Goal: Information Seeking & Learning: Check status

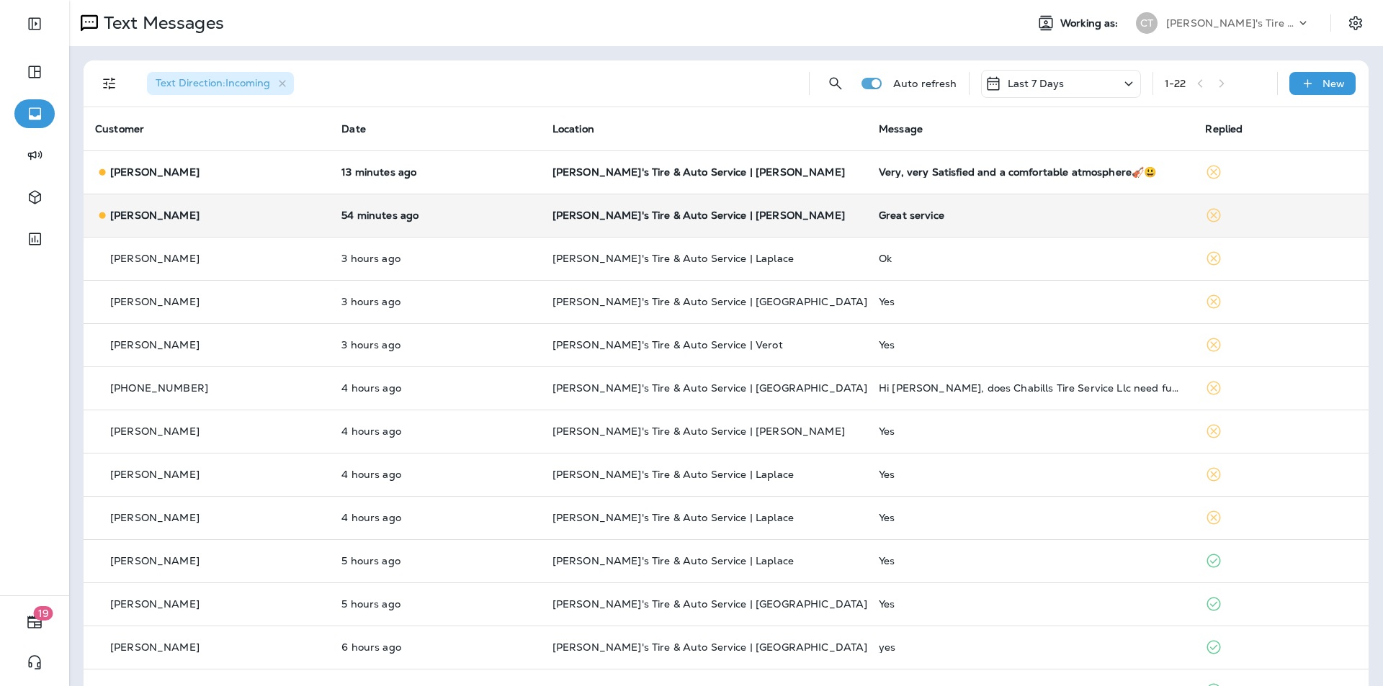
click at [824, 212] on p "[PERSON_NAME]'s Tire & Auto Service | [PERSON_NAME]" at bounding box center [703, 216] width 303 height 12
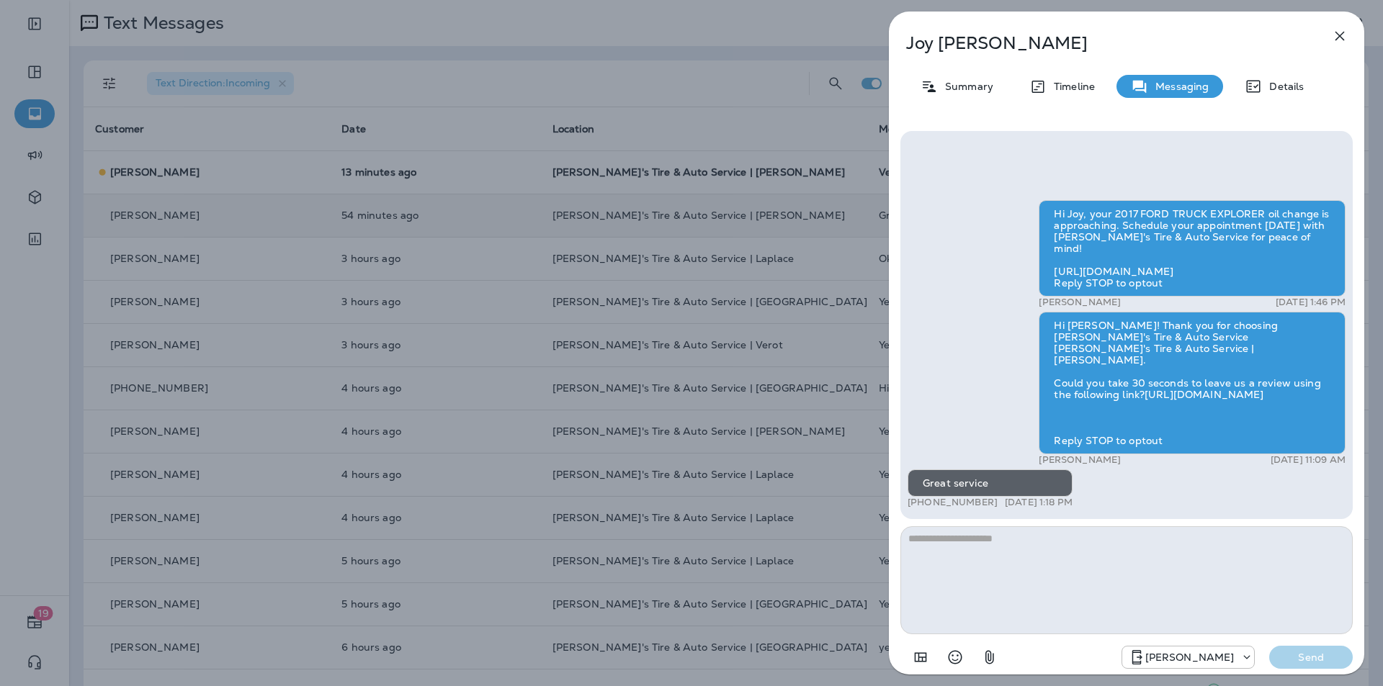
click at [1340, 35] on icon "button" at bounding box center [1339, 36] width 9 height 9
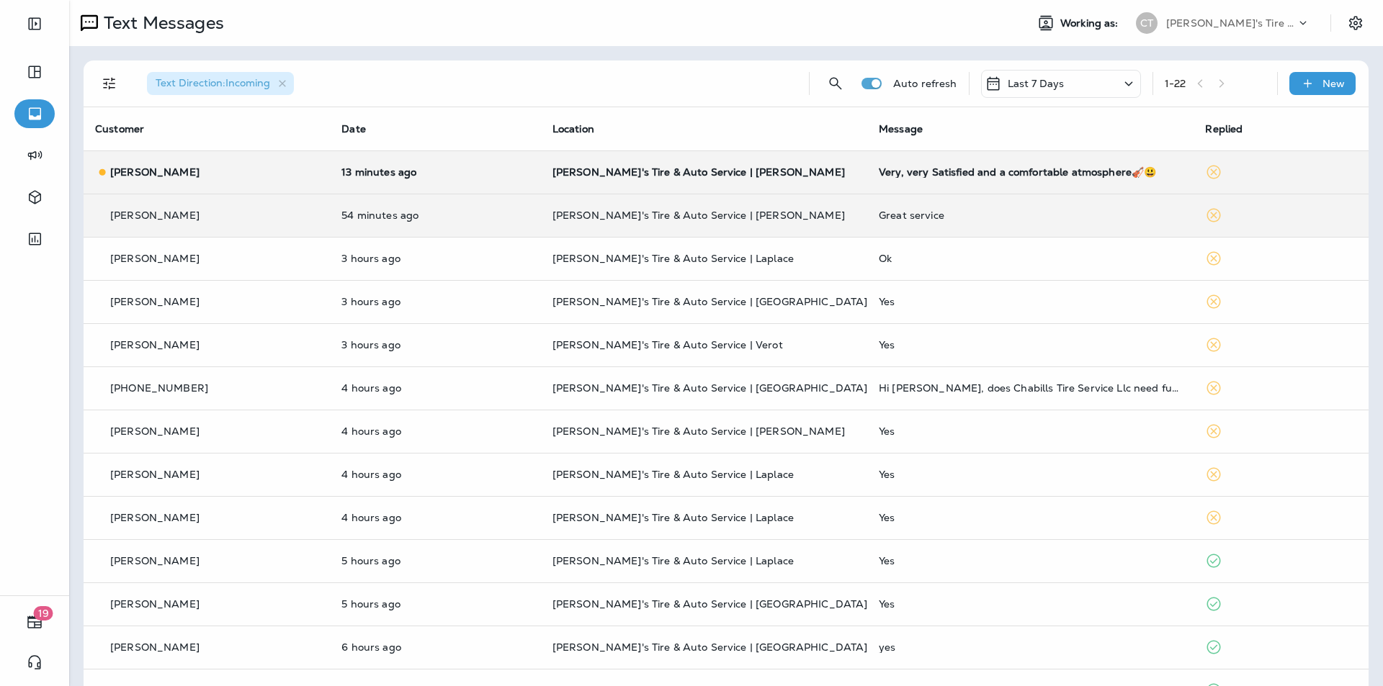
click at [807, 177] on div at bounding box center [691, 343] width 1383 height 686
click at [809, 171] on p "[PERSON_NAME]'s Tire & Auto Service | [PERSON_NAME]" at bounding box center [703, 172] width 303 height 12
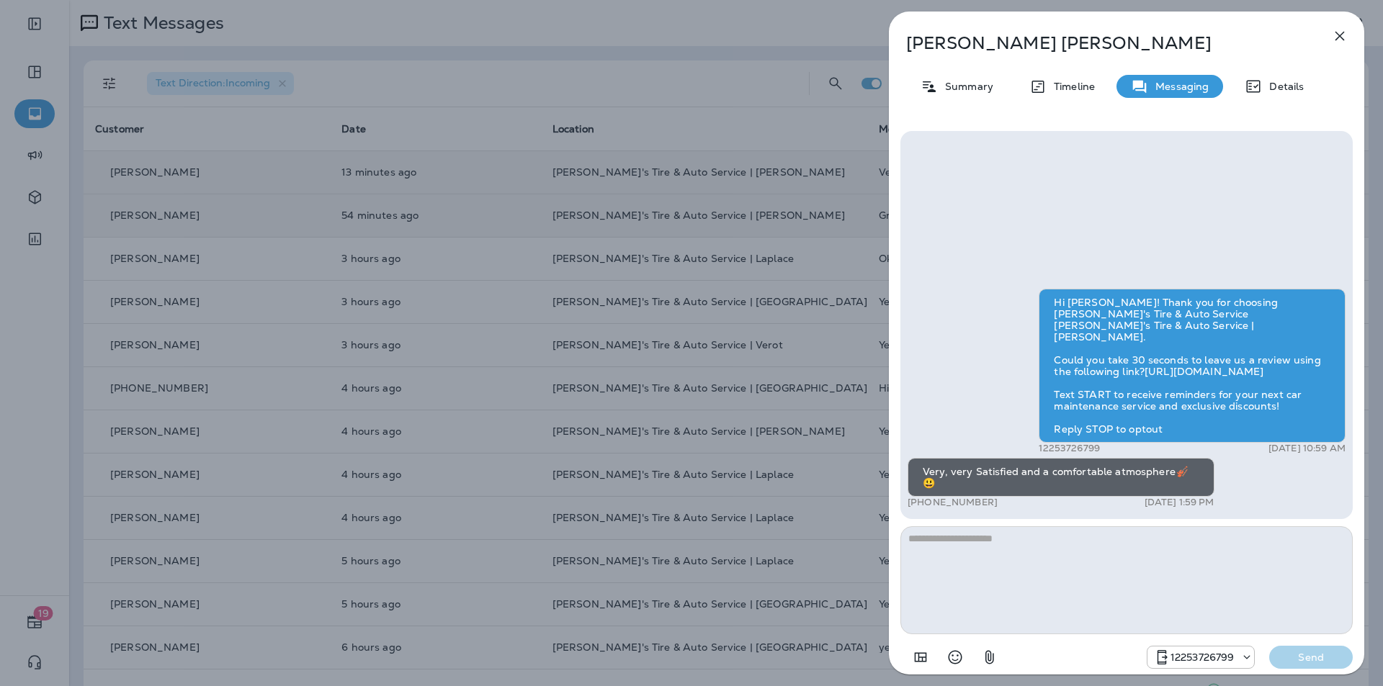
click at [1337, 35] on icon "button" at bounding box center [1339, 35] width 17 height 17
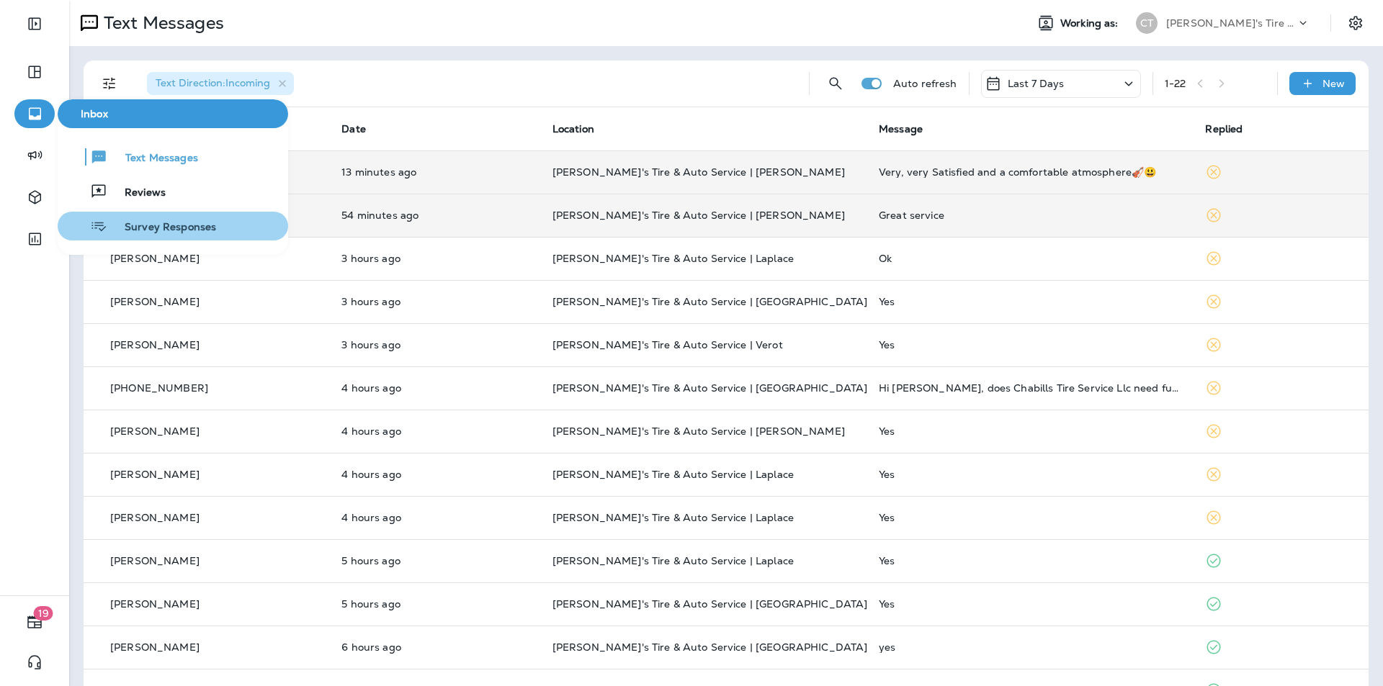
click at [148, 231] on span "Survey Responses" at bounding box center [161, 228] width 109 height 14
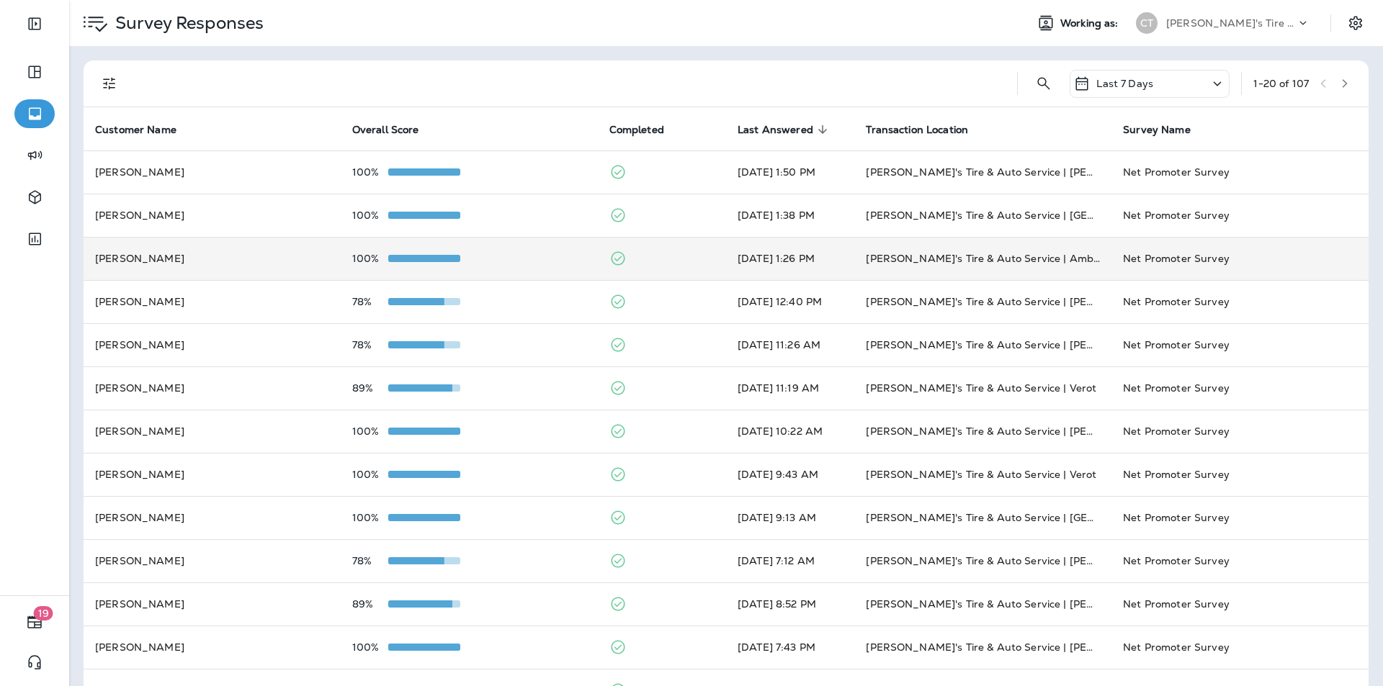
click at [514, 256] on div "100%" at bounding box center [469, 259] width 234 height 12
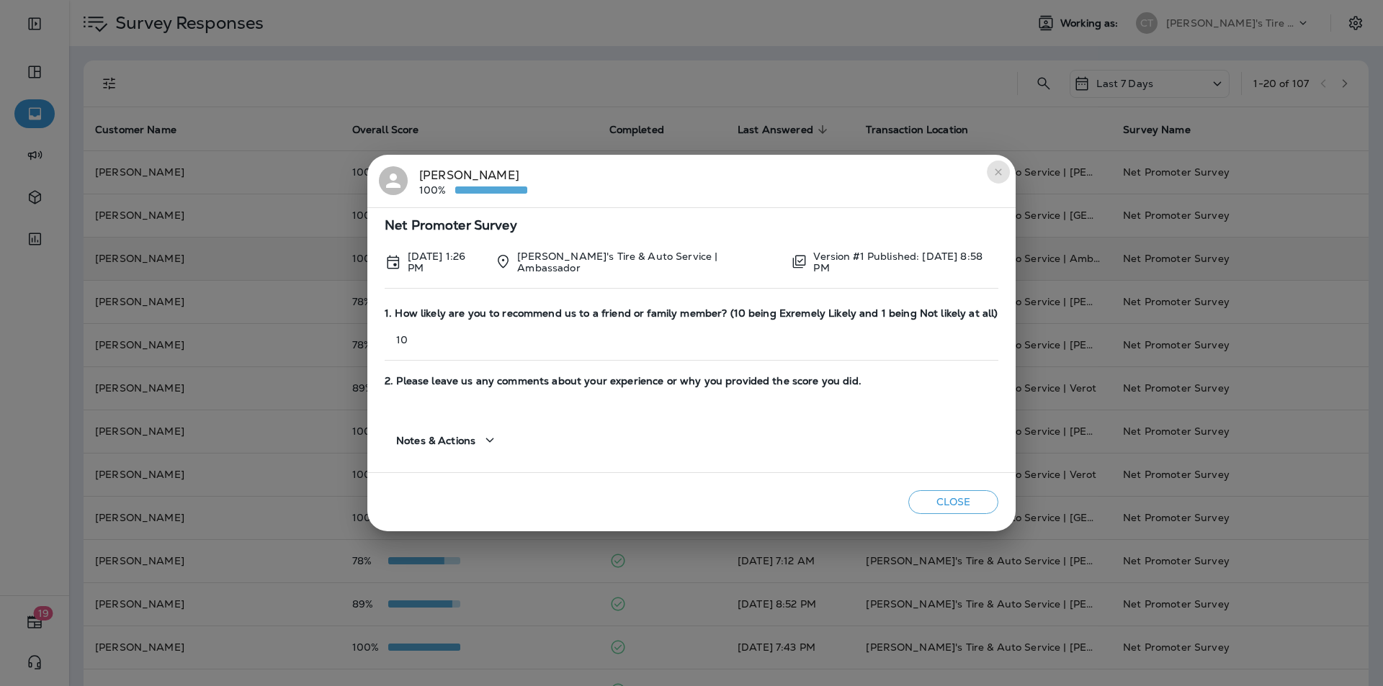
click at [995, 170] on icon "close" at bounding box center [998, 172] width 12 height 12
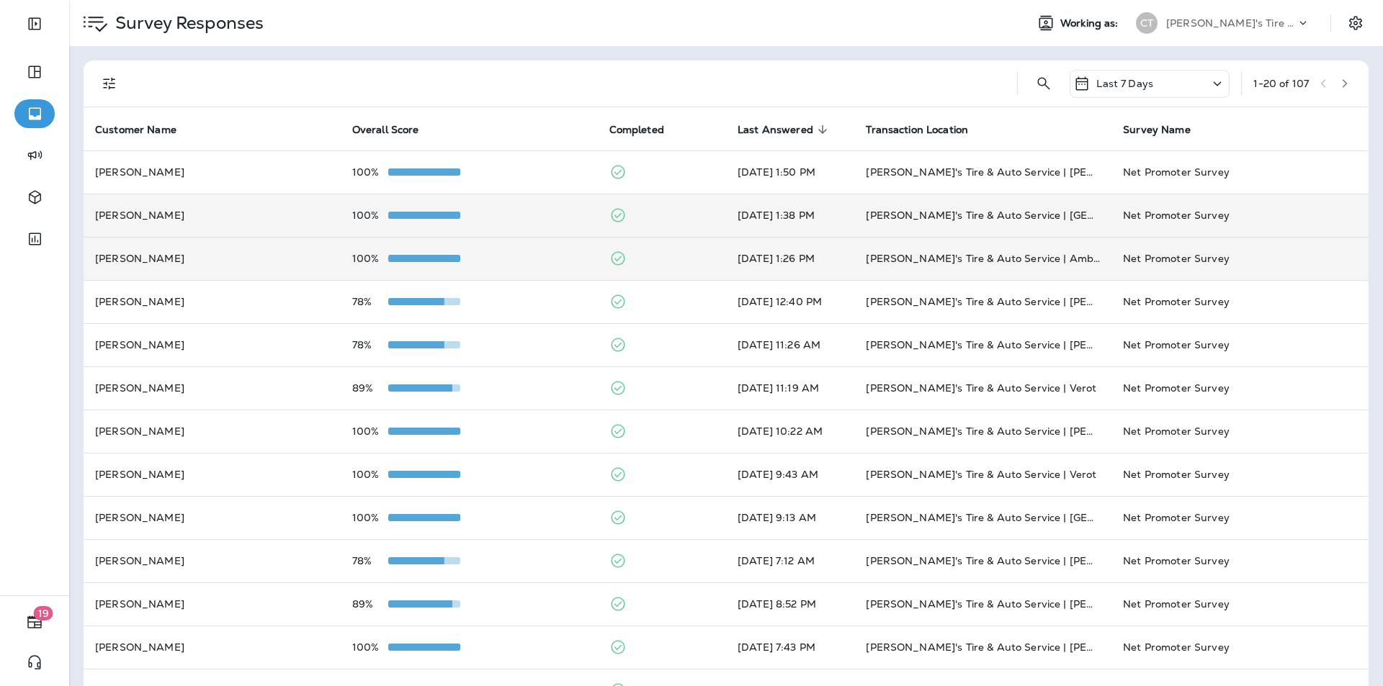
click at [529, 222] on td "100%" at bounding box center [469, 215] width 257 height 43
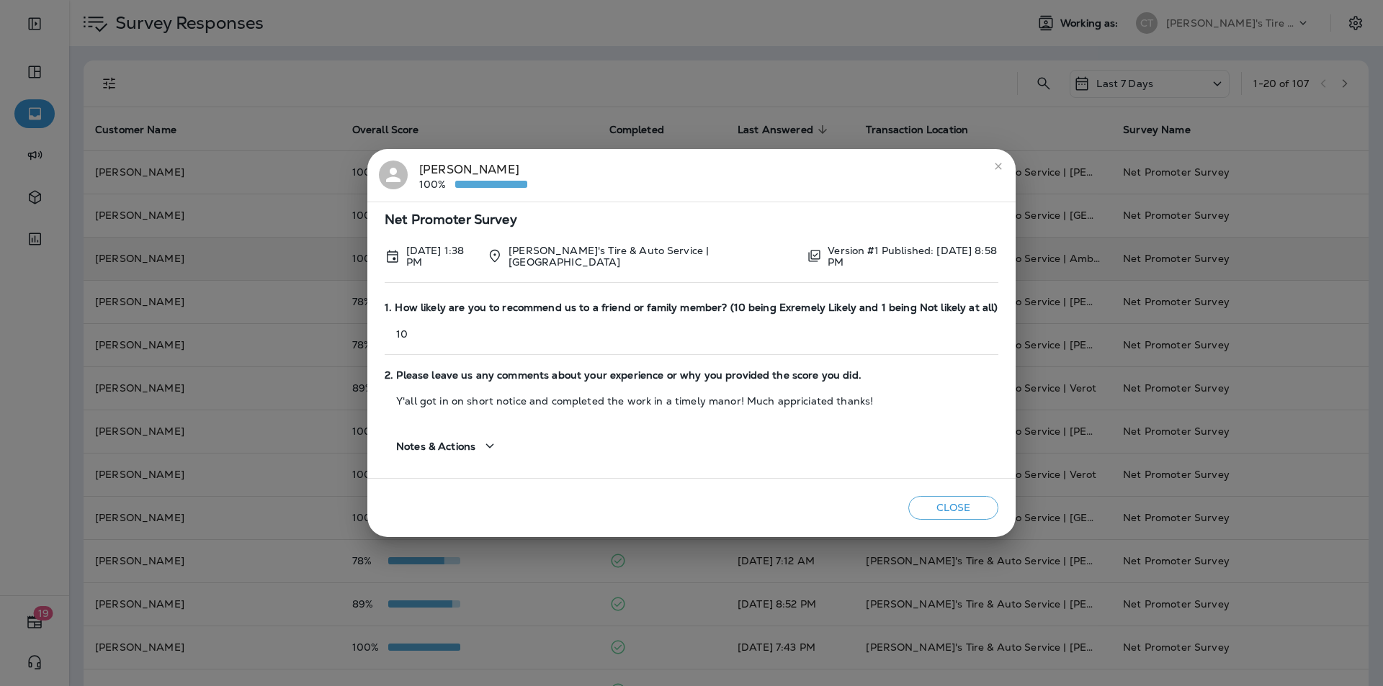
click at [992, 169] on icon "close" at bounding box center [998, 167] width 12 height 12
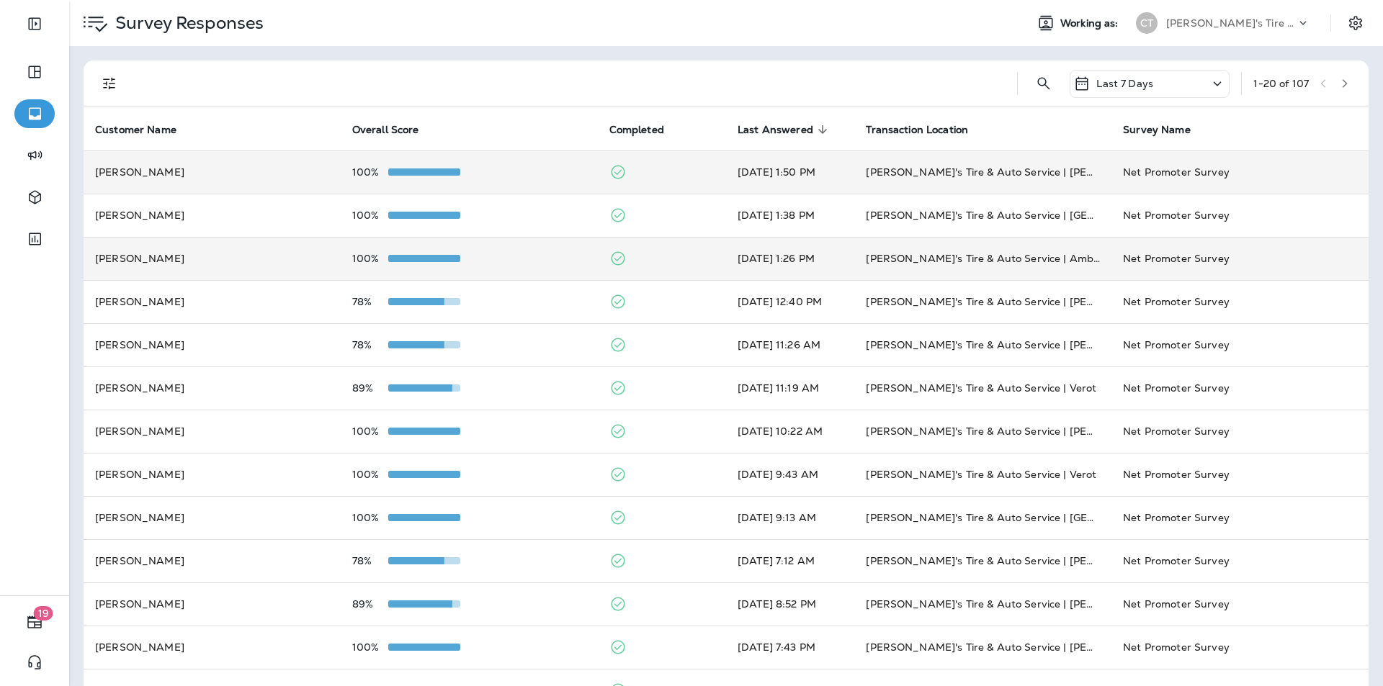
click at [496, 163] on td "100%" at bounding box center [469, 172] width 257 height 43
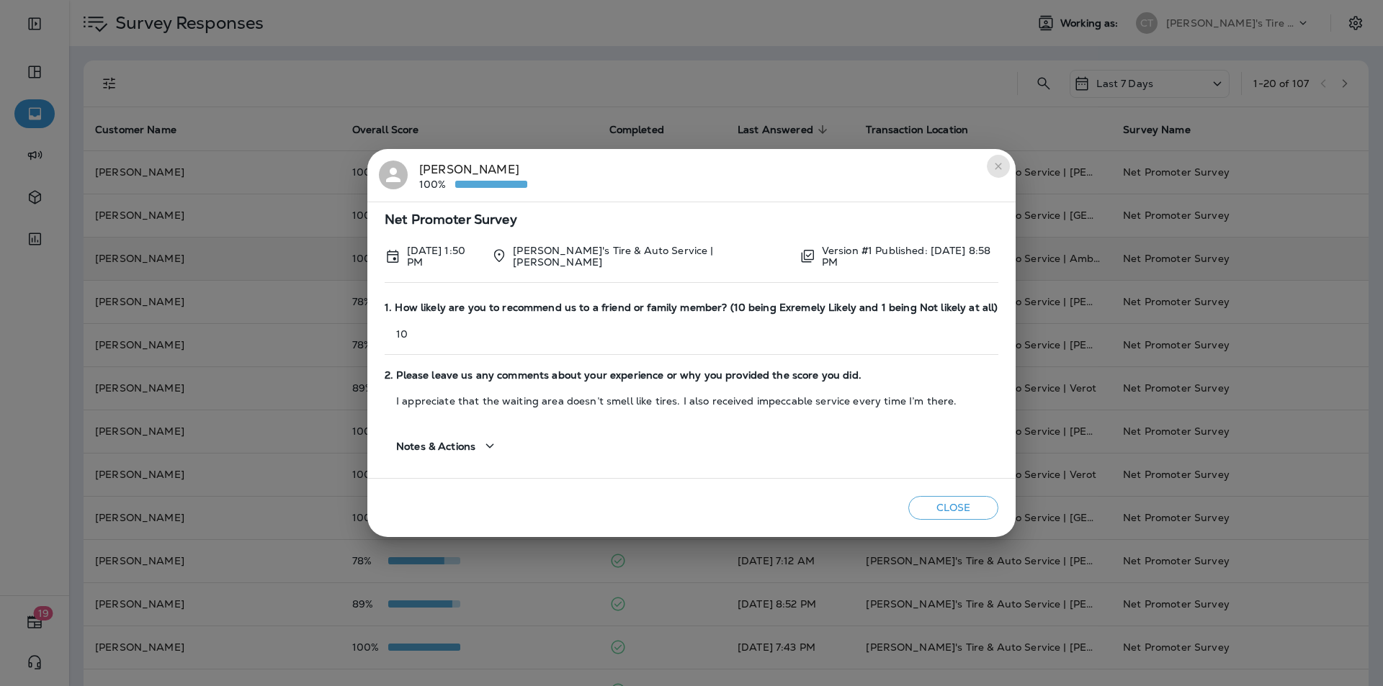
click at [995, 169] on icon "close" at bounding box center [998, 166] width 6 height 6
